Goal: Transaction & Acquisition: Purchase product/service

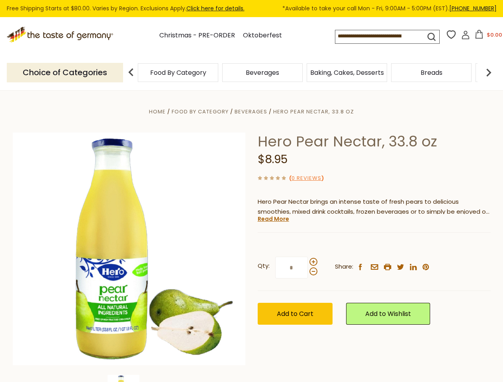
click at [251, 191] on div "Home Food By Category [GEOGRAPHIC_DATA] Hero Pear Nectar, 33.8 oz Hero Pear Nec…" at bounding box center [252, 260] width 490 height 306
click at [487, 37] on button "$0.00" at bounding box center [488, 36] width 34 height 12
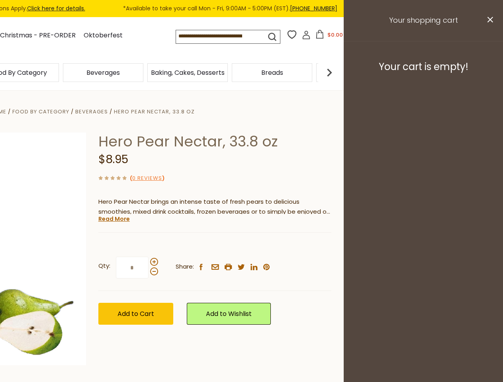
click at [145, 72] on div "Beverages" at bounding box center [103, 72] width 84 height 19
click at [488, 72] on h3 "Your cart is empty!" at bounding box center [422, 67] width 139 height 12
click at [251, 236] on div "Hero Pear Nectar, 33.8 oz $8.95 ( 0 Reviews ) Hero Pear Nectar brings an intens…" at bounding box center [214, 238] width 233 height 210
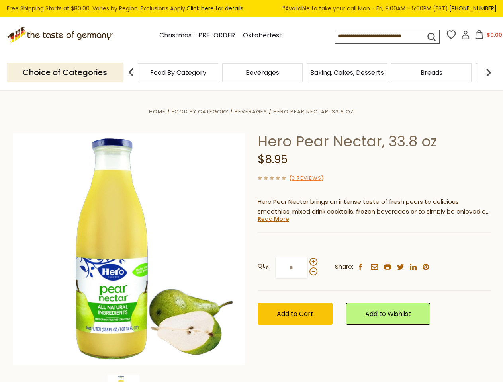
click at [129, 378] on div "Home Food By Category [GEOGRAPHIC_DATA] Hero Pear Nectar, 33.8 oz Hero Pear Nec…" at bounding box center [252, 260] width 490 height 306
click at [273, 219] on link "Read More" at bounding box center [272, 219] width 31 height 8
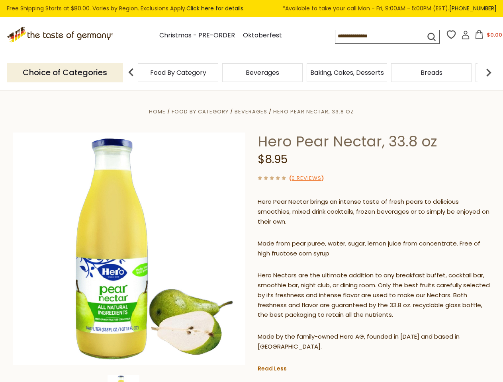
click at [313, 271] on p "Hero Nectars are the ultimate addition to any breakfast buffet, cocktail bar, s…" at bounding box center [373, 296] width 233 height 50
